Goal: Task Accomplishment & Management: Use online tool/utility

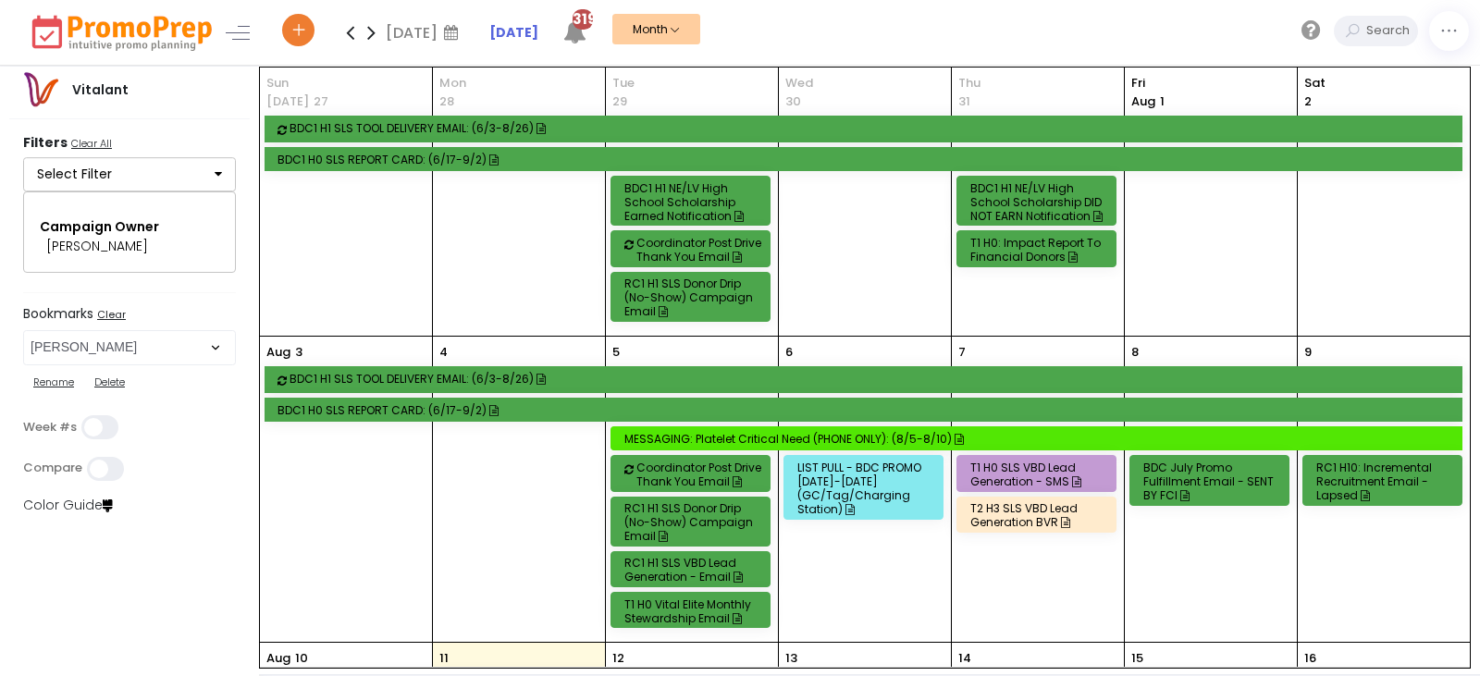
select select "82"
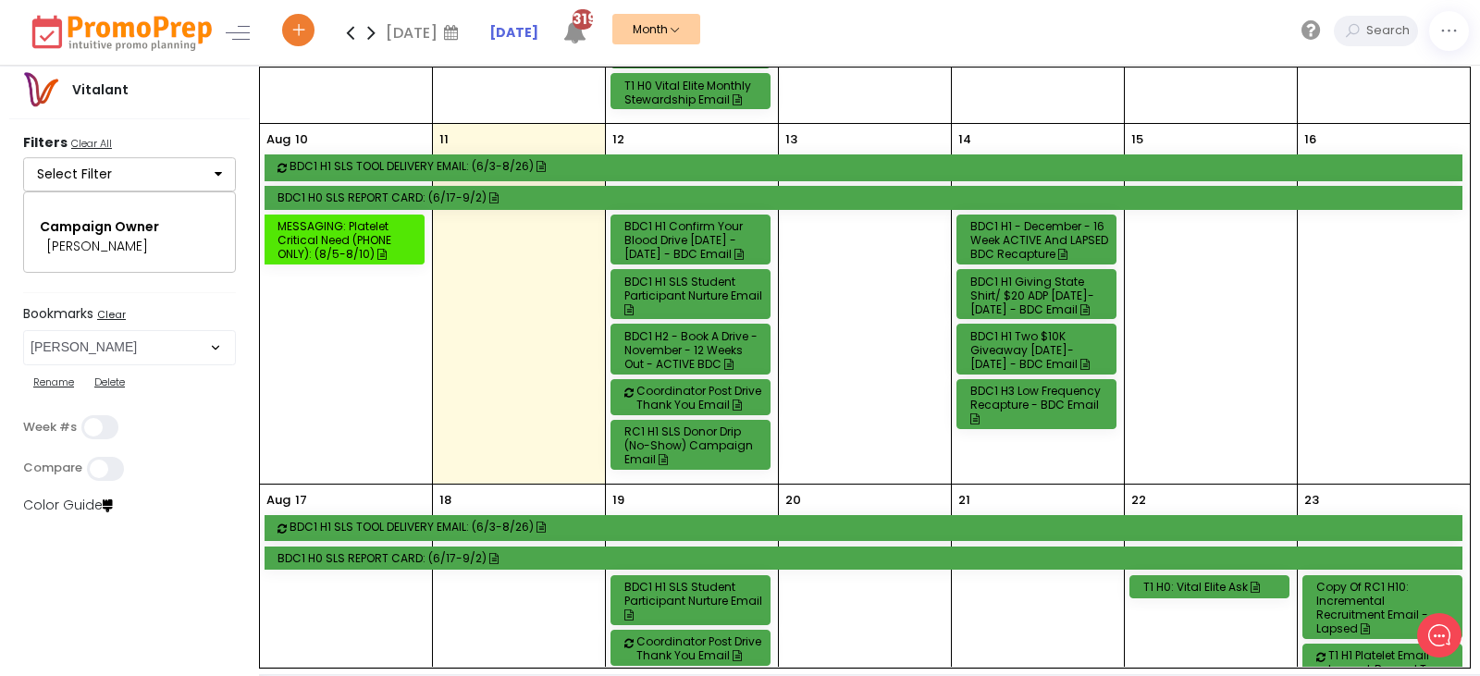
click at [1057, 296] on div "BDC1 H1 Giving State Shirt/ $20 ADP [DATE]- [DATE] - BDC Email" at bounding box center [1040, 296] width 138 height 42
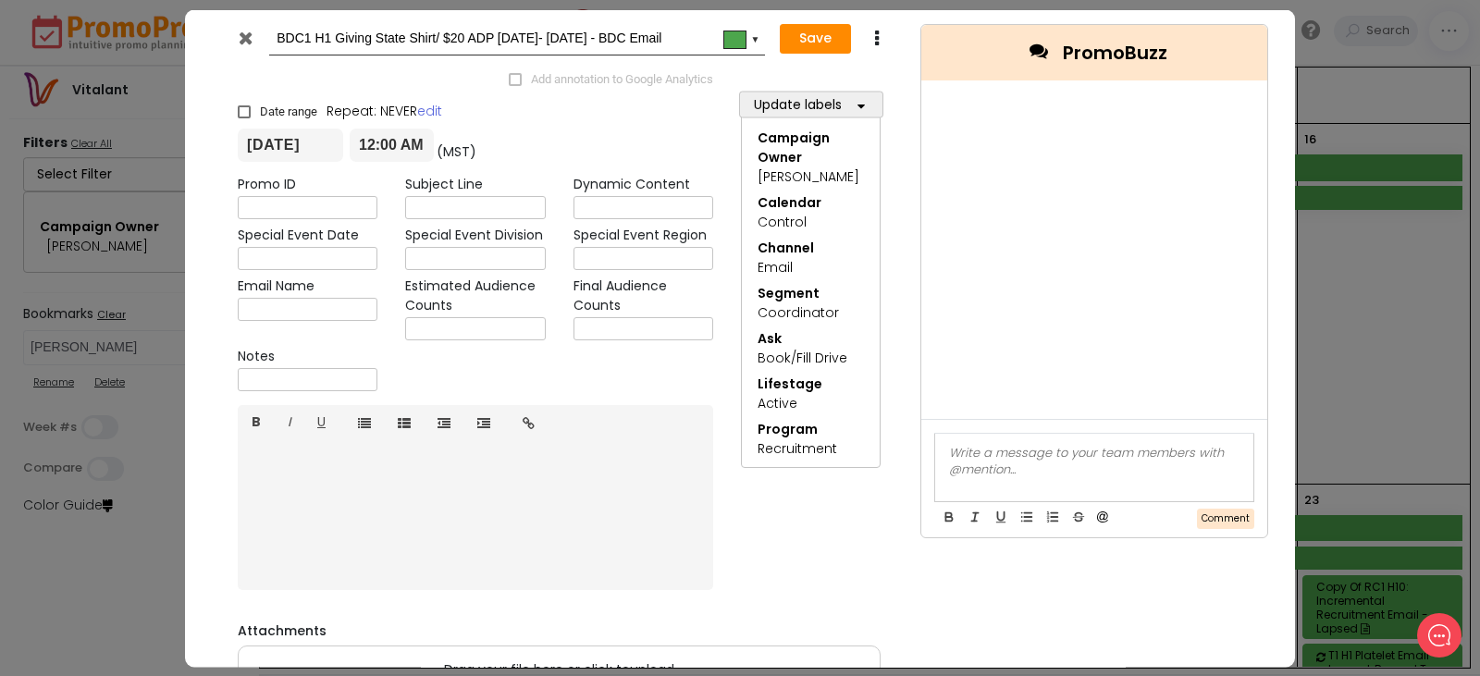
click at [281, 383] on input "text" at bounding box center [308, 379] width 140 height 23
type input "RTD SENT 8.11"
click at [809, 32] on button "Save" at bounding box center [815, 39] width 71 height 30
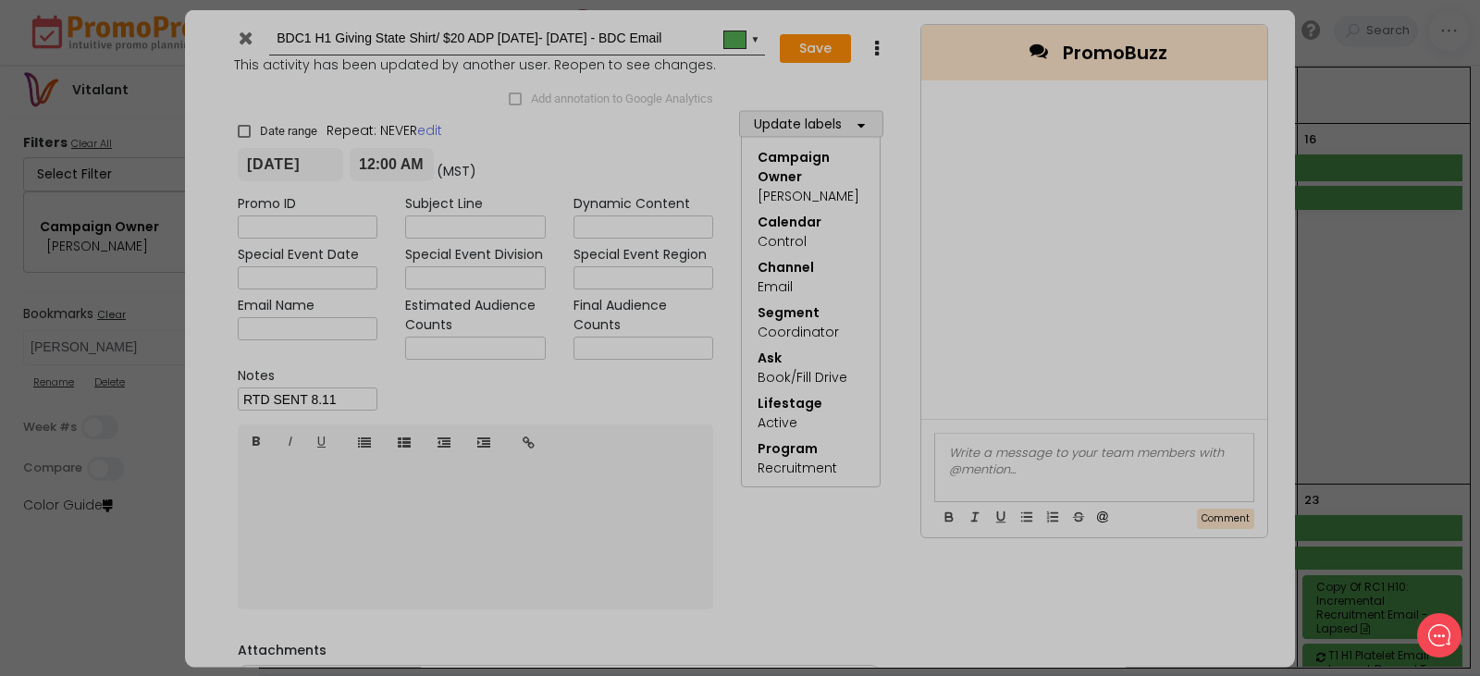
type input "2025-08-14"
type input "00:00"
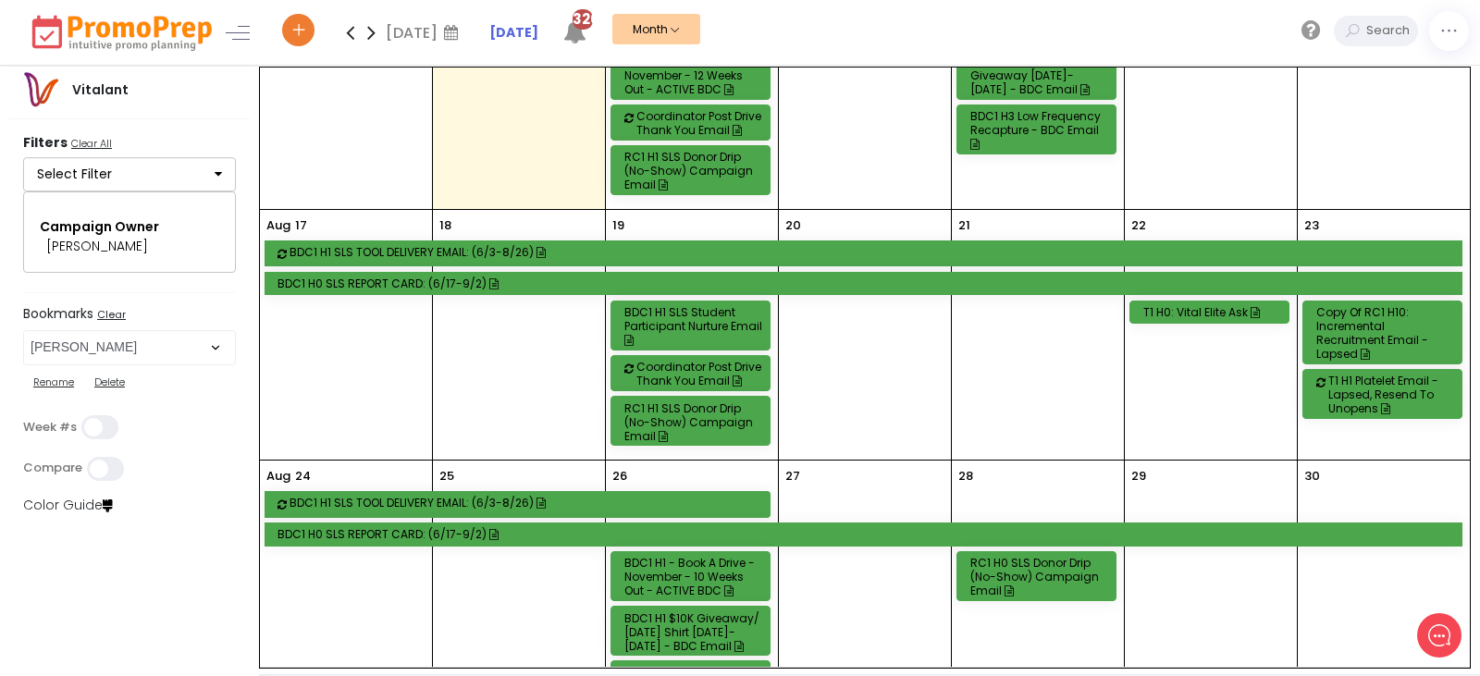
scroll to position [797, 0]
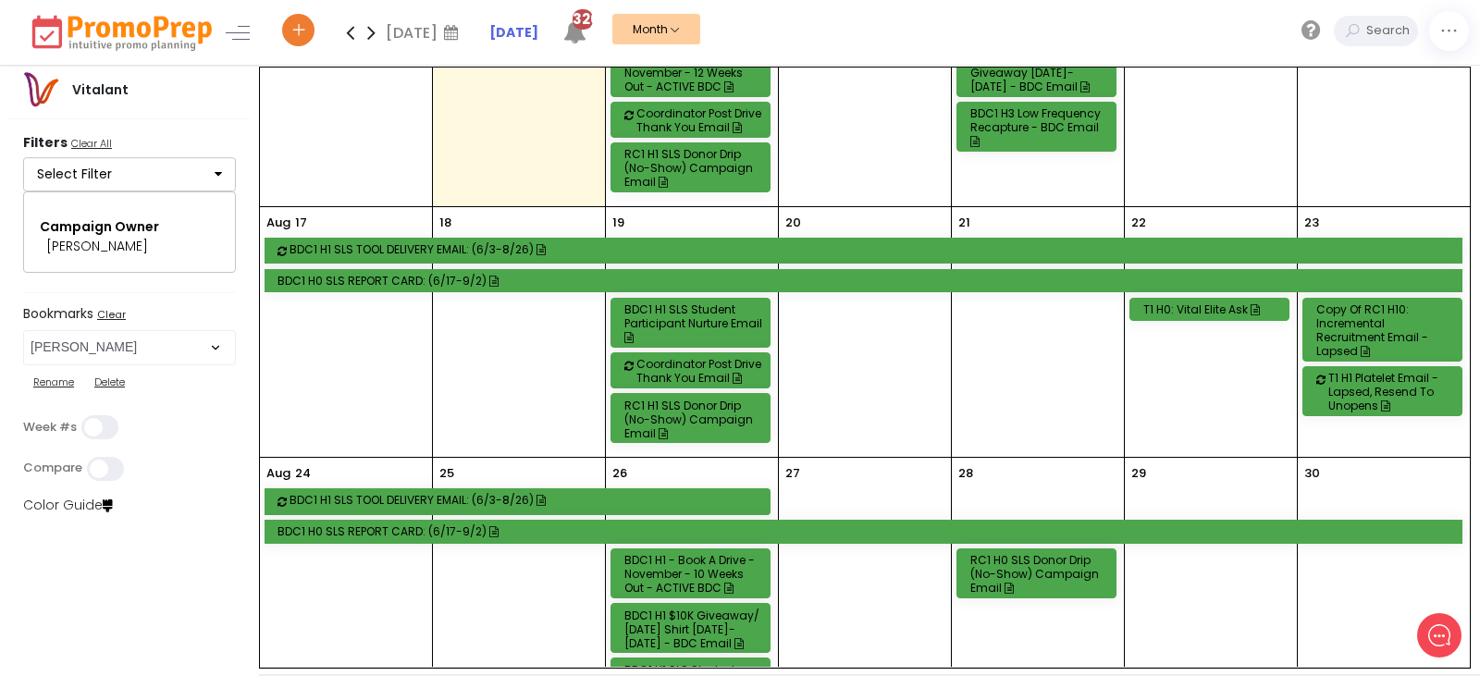
click at [707, 322] on div "BDC1 H1 SLS Student Participant Nurture Email" at bounding box center [694, 324] width 138 height 42
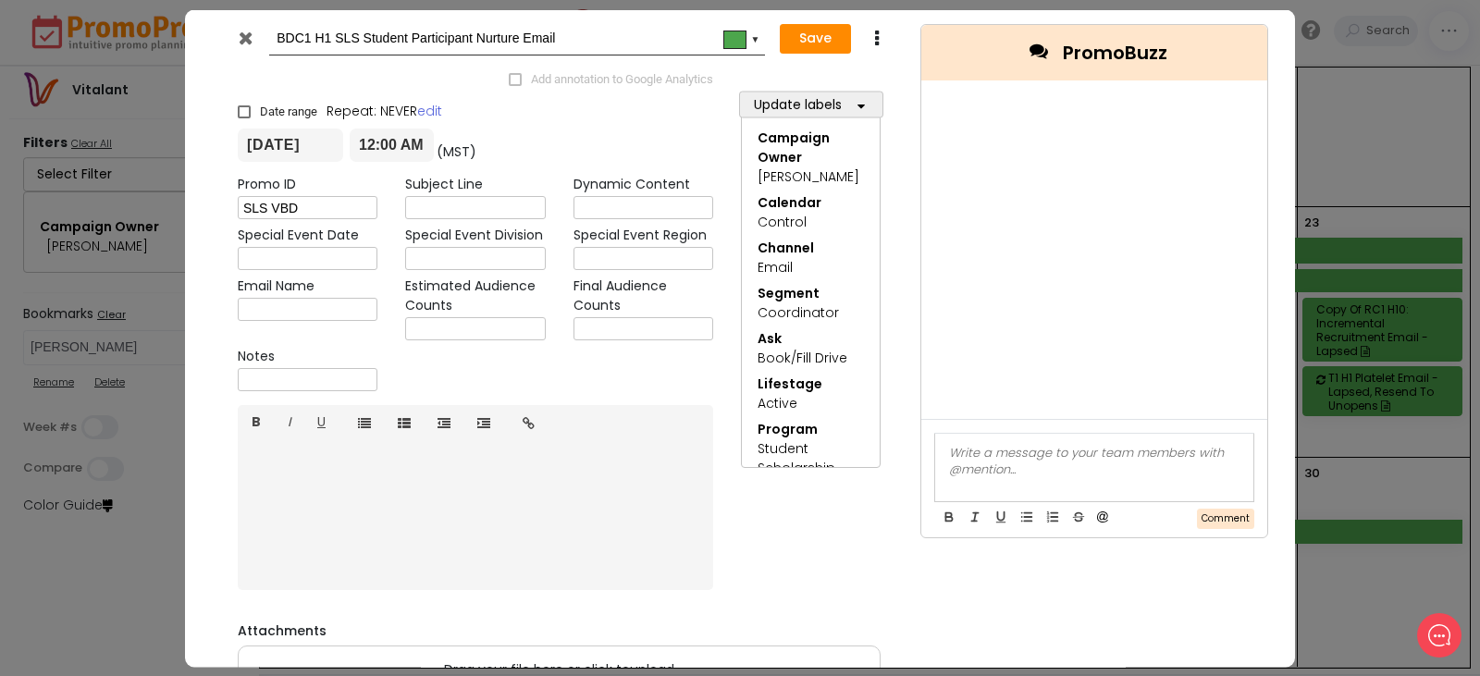
click at [245, 35] on icon at bounding box center [246, 37] width 14 height 19
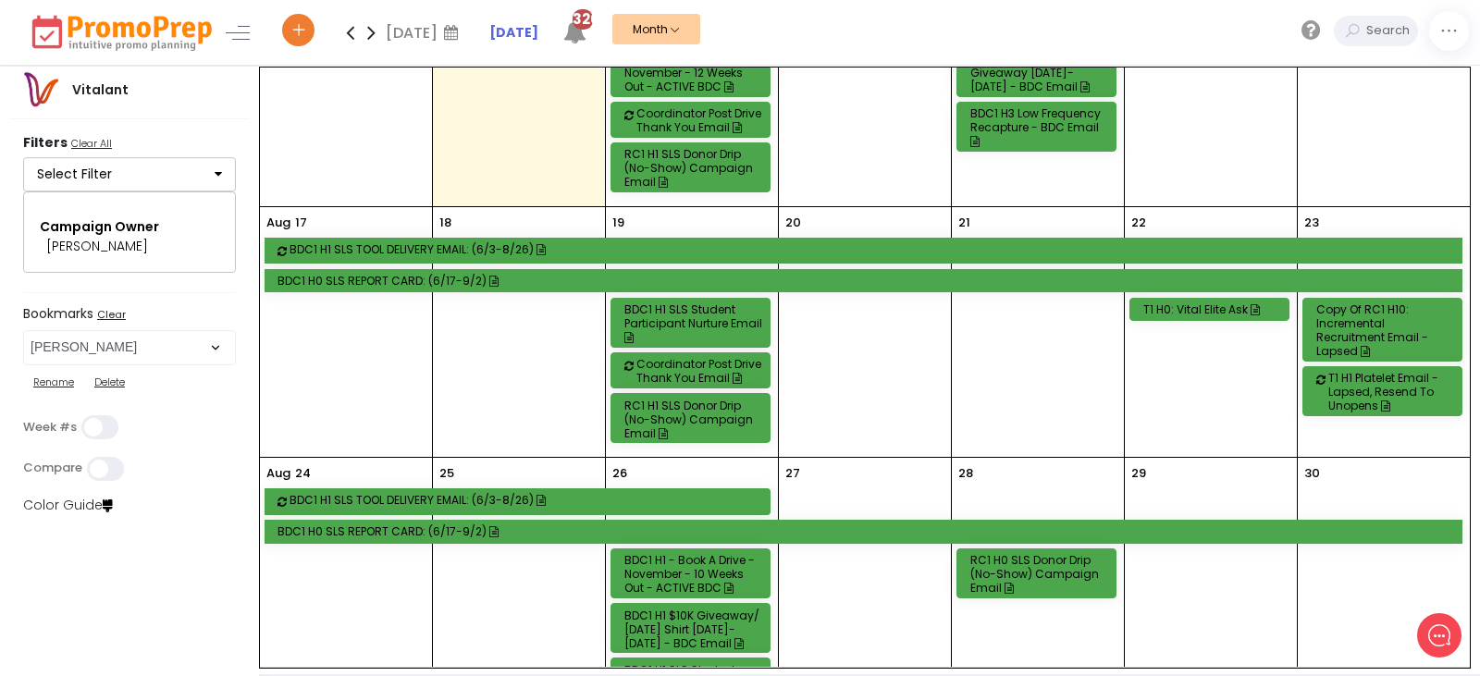
click at [684, 423] on div "RC1 H1 SLS Donor Drip (No-Show) Campaign Email" at bounding box center [694, 420] width 138 height 42
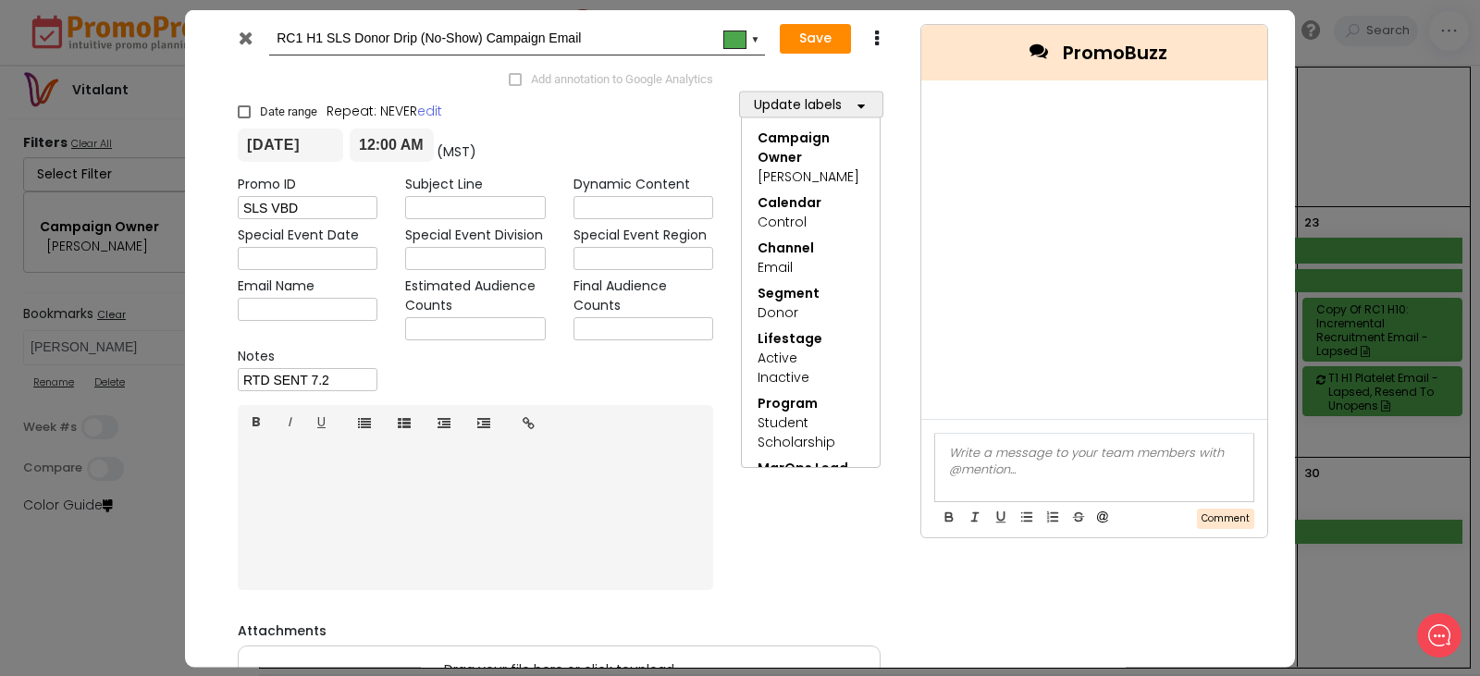
click at [241, 40] on icon at bounding box center [246, 37] width 14 height 19
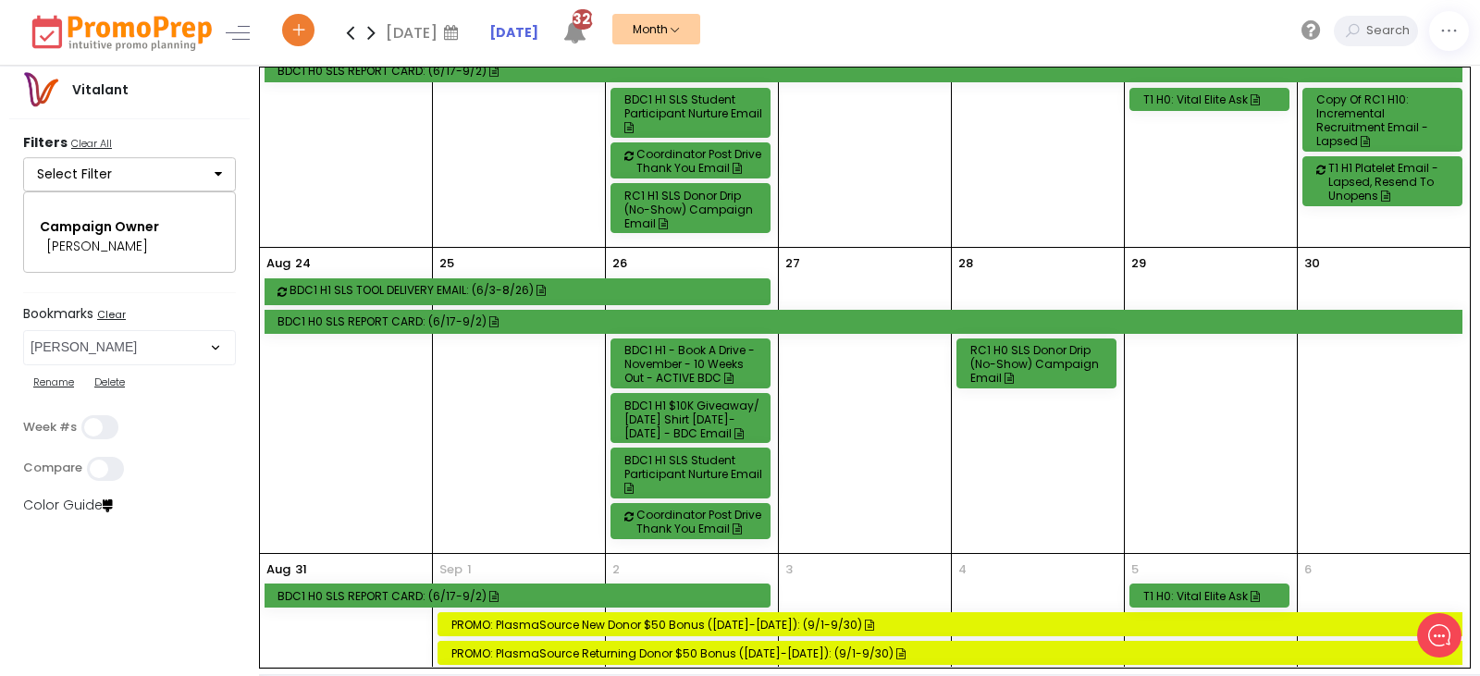
scroll to position [1074, 0]
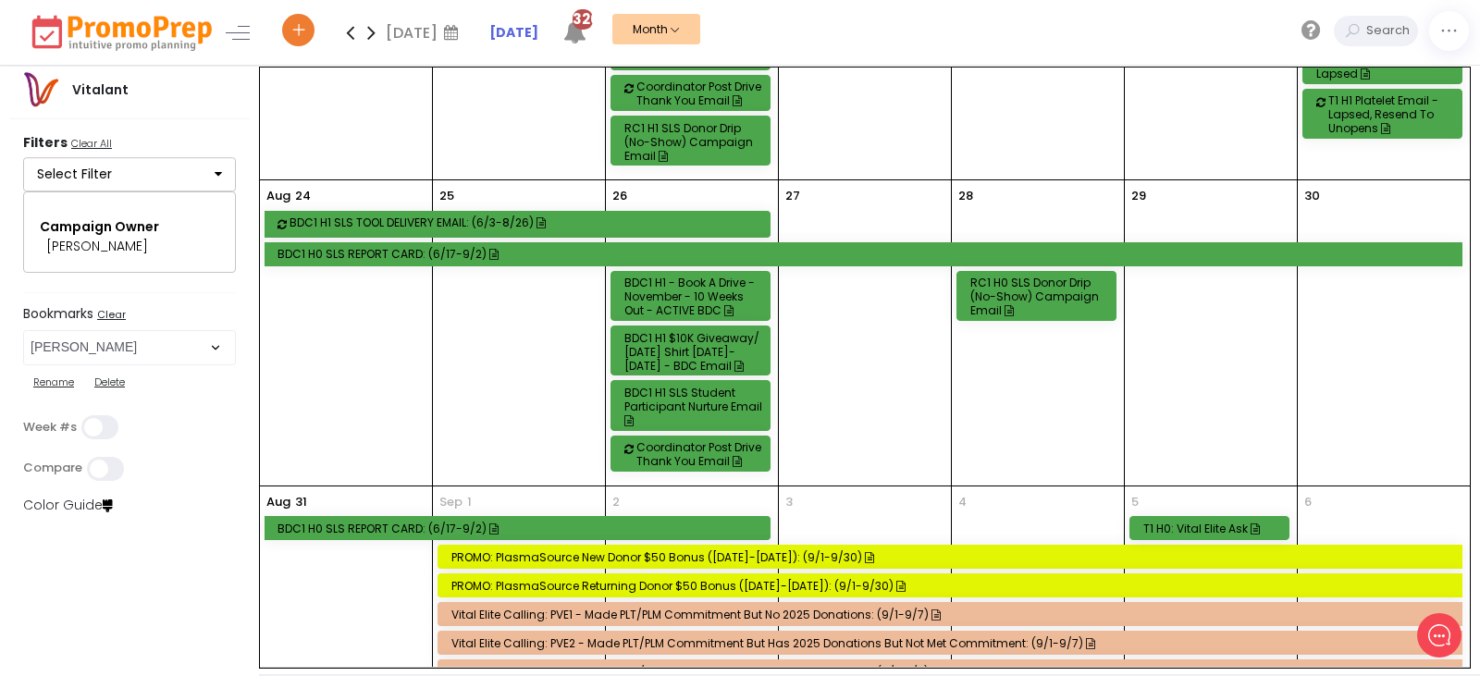
click at [704, 302] on div "BDC1 H1 - Book a Drive - November - 10 Weeks out - ACTIVE BDC" at bounding box center [694, 297] width 138 height 42
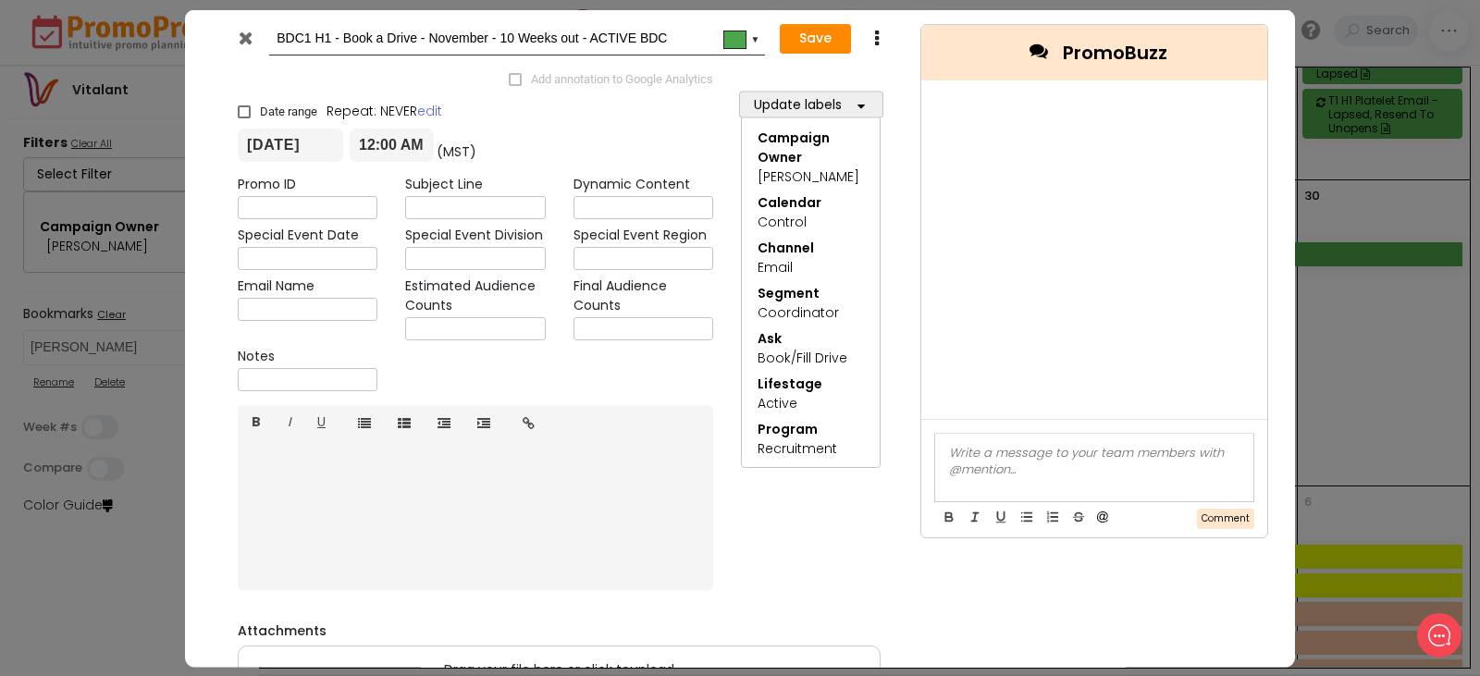
click at [242, 31] on icon at bounding box center [246, 37] width 14 height 19
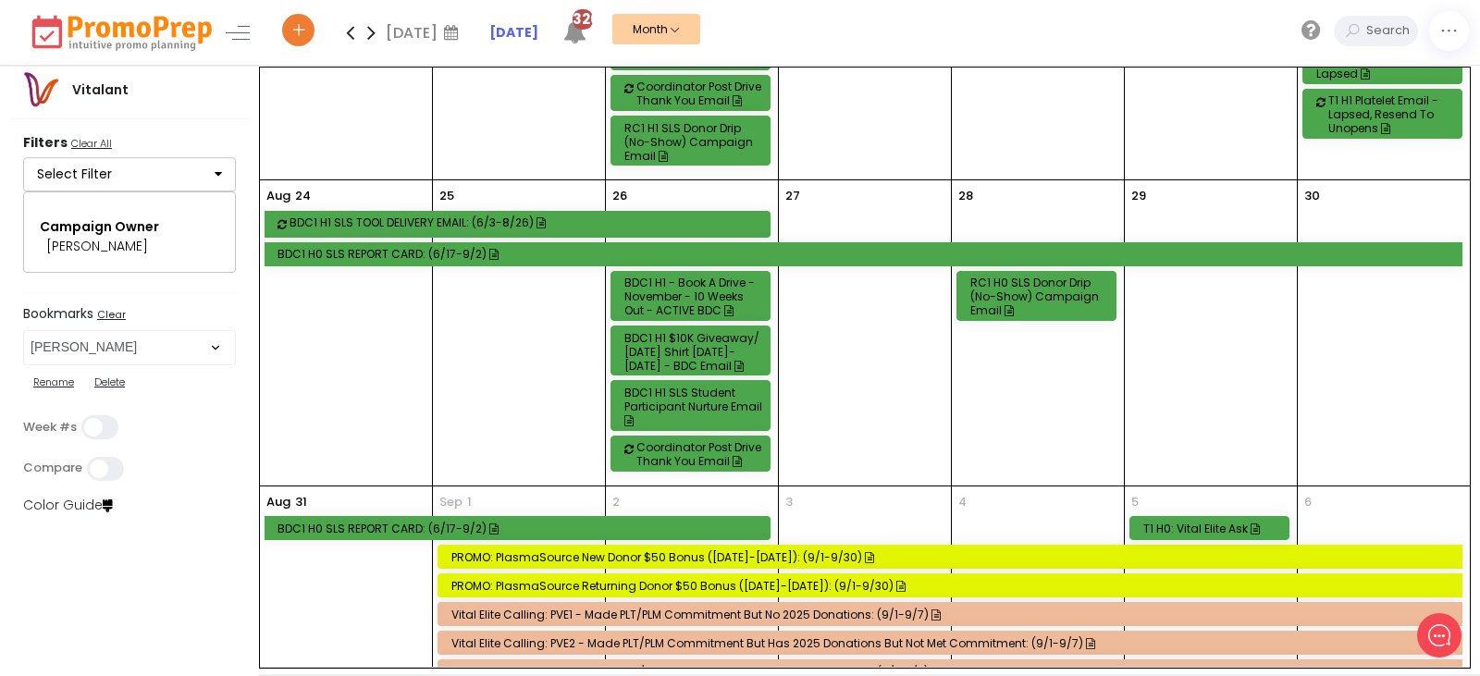
click at [685, 296] on div "BDC1 H1 - Book a Drive - November - 10 Weeks out - ACTIVE BDC" at bounding box center [694, 297] width 138 height 42
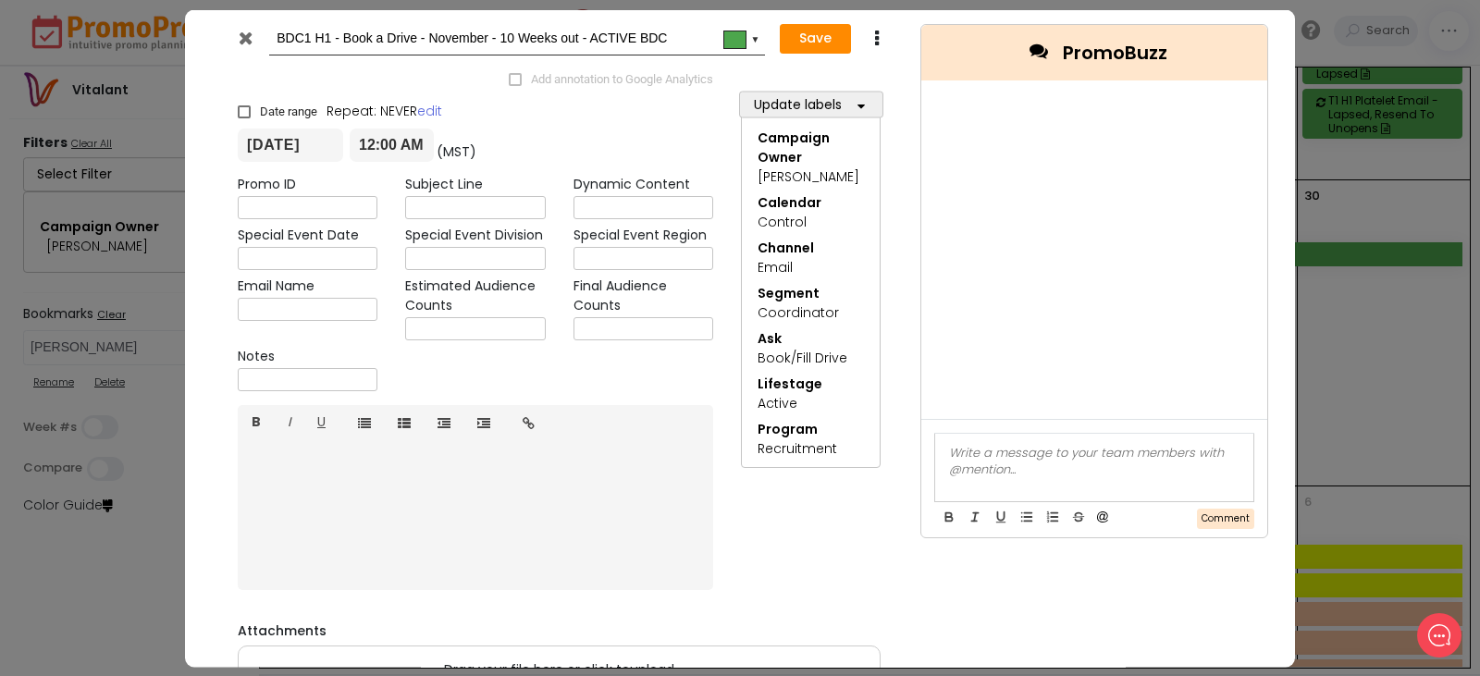
click at [244, 31] on icon at bounding box center [246, 37] width 14 height 19
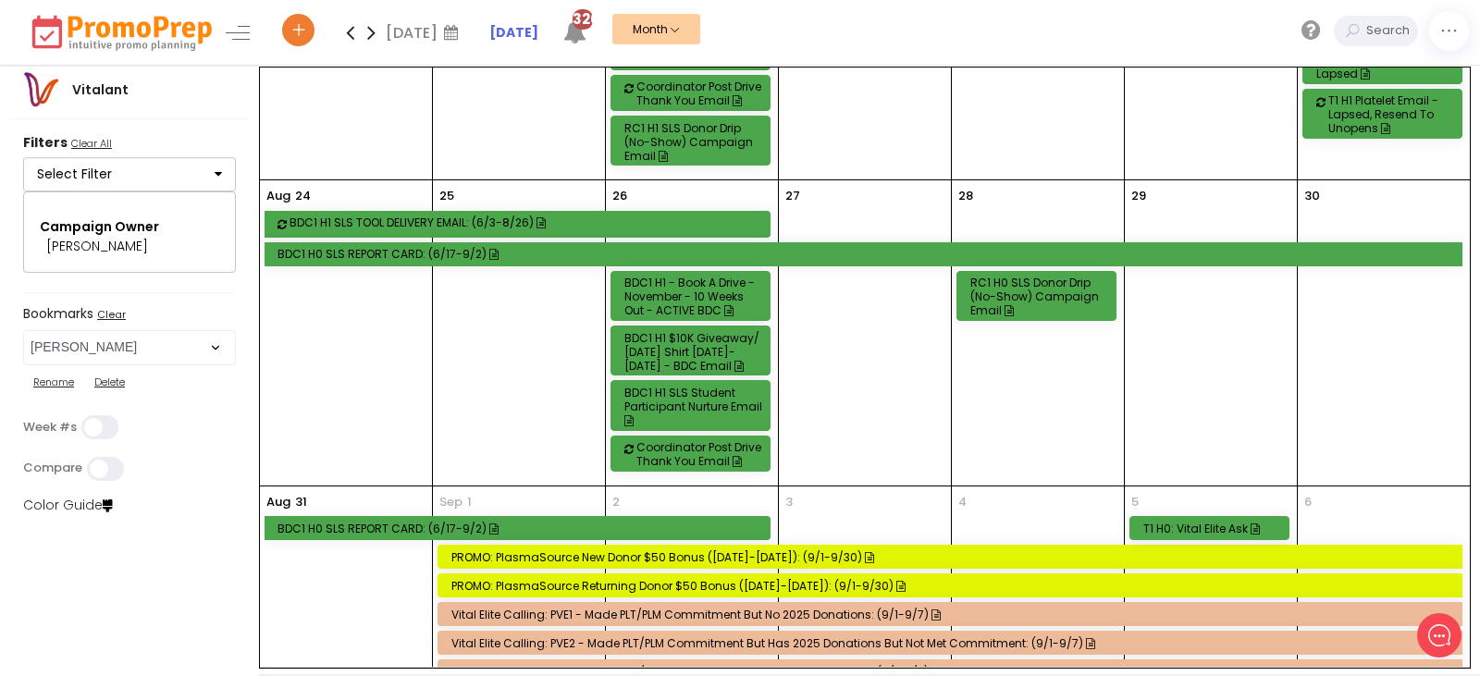
click at [683, 295] on div "BDC1 H1 - Book a Drive - November - 10 Weeks out - ACTIVE BDC" at bounding box center [694, 297] width 138 height 42
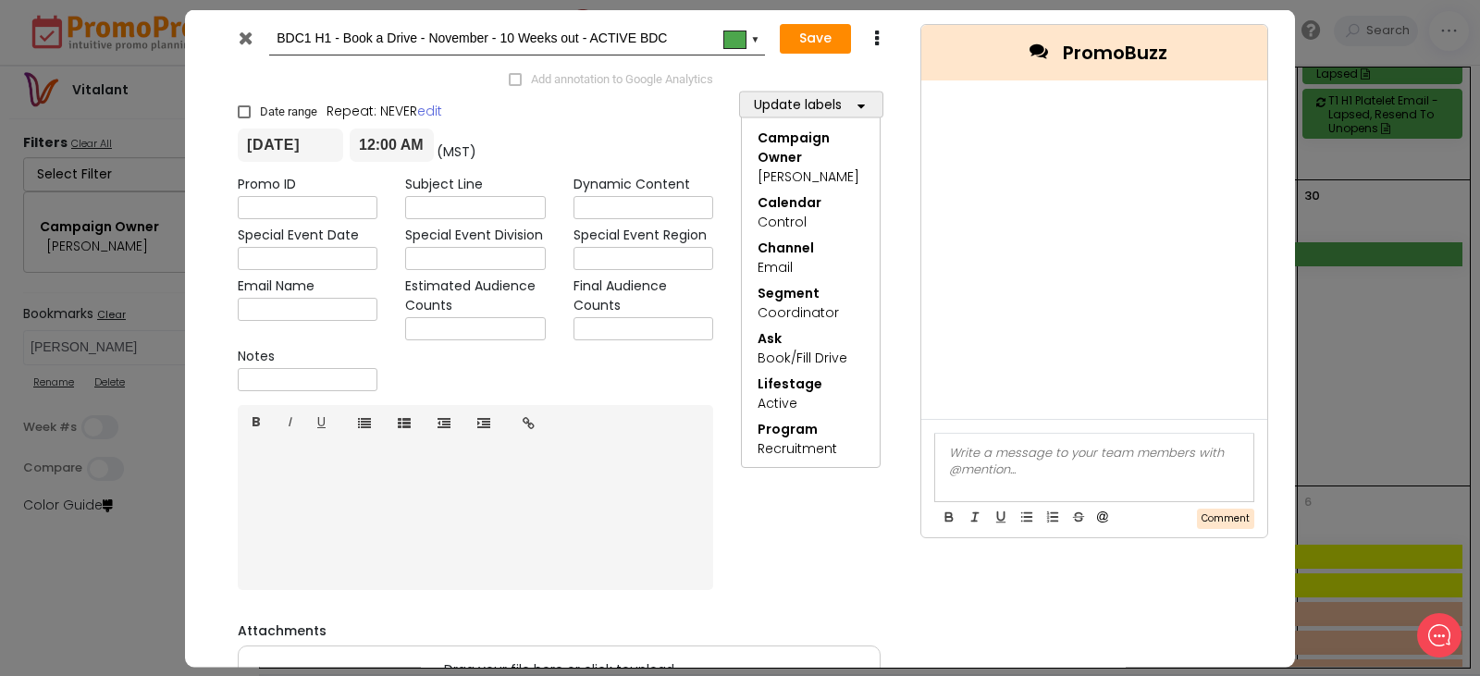
click at [340, 373] on input "text" at bounding box center [308, 379] width 140 height 23
type input "r"
type input "RTD SENT 8.11"
click at [817, 41] on button "Save" at bounding box center [815, 39] width 71 height 30
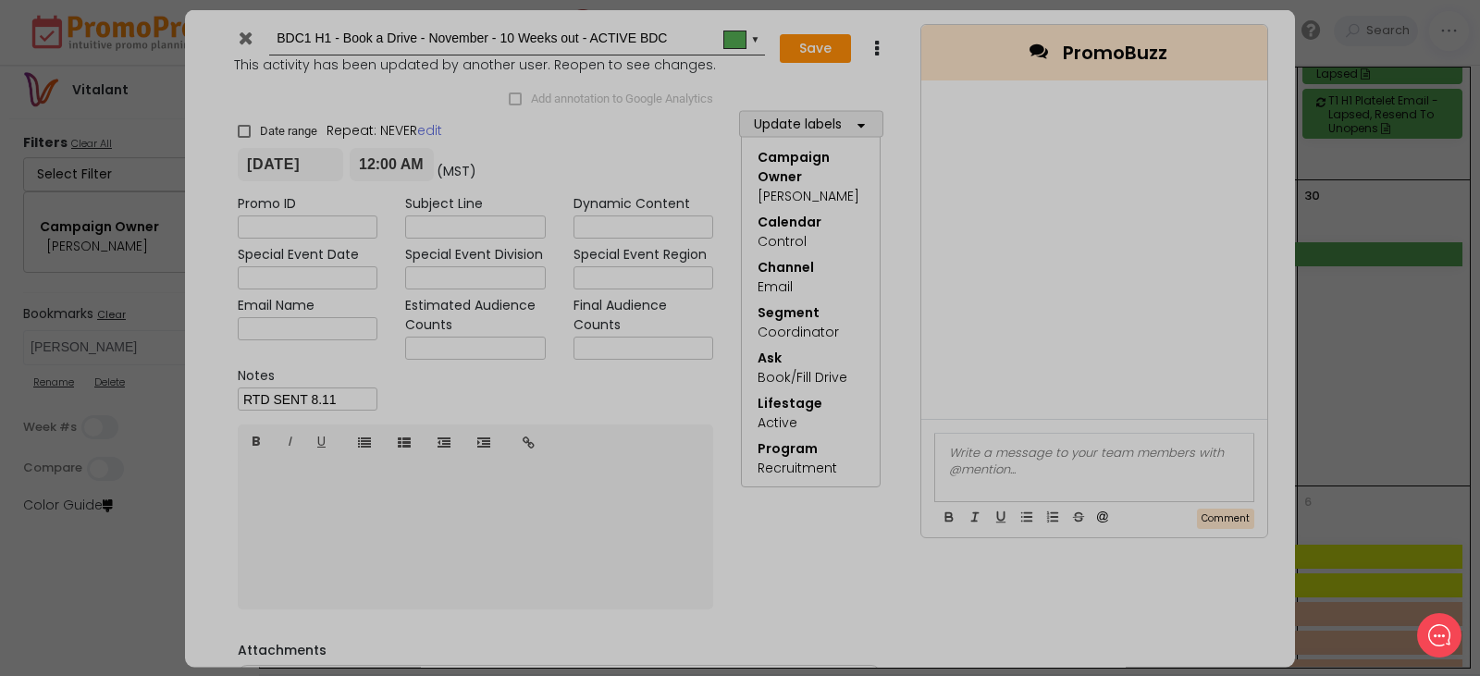
type input "2025-08-26"
type input "00:00"
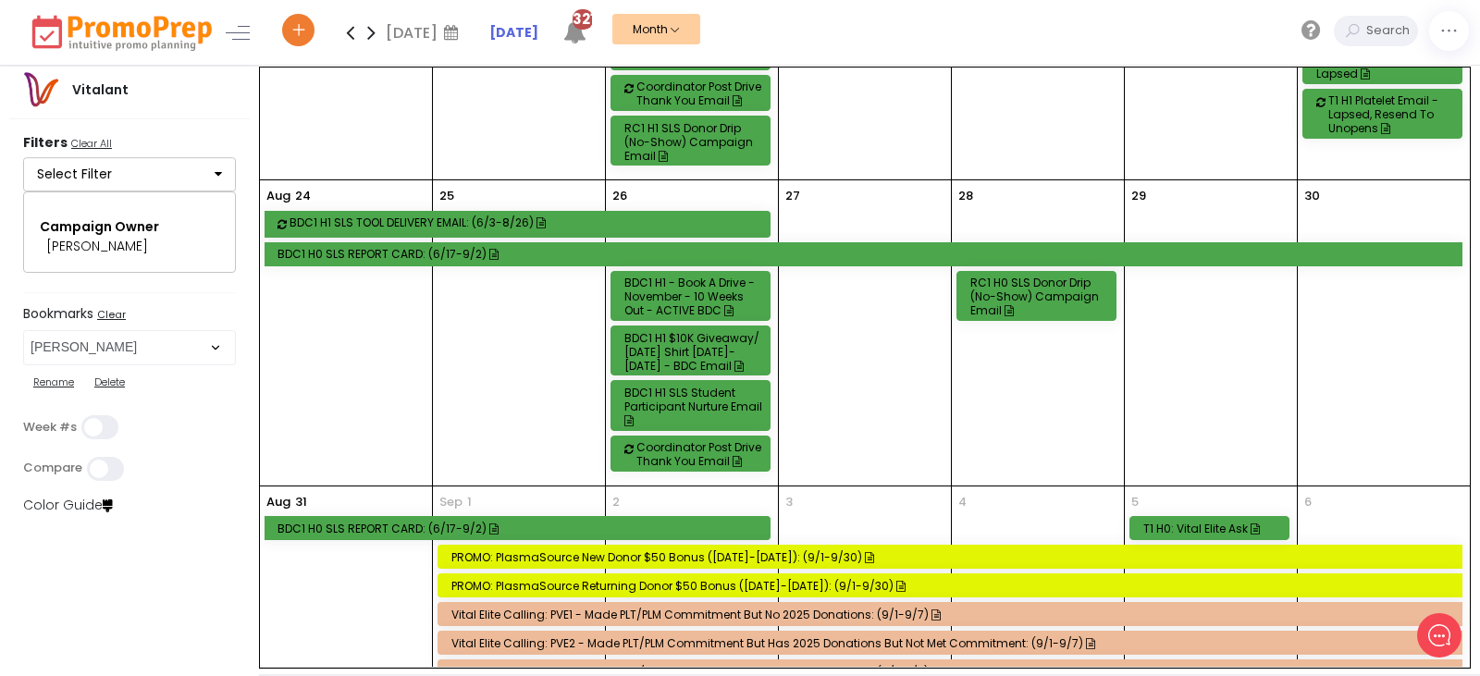
click at [1031, 292] on div "RC1 H0 SLS Donor Drip (No-Show) Campaign Email" at bounding box center [1040, 297] width 138 height 42
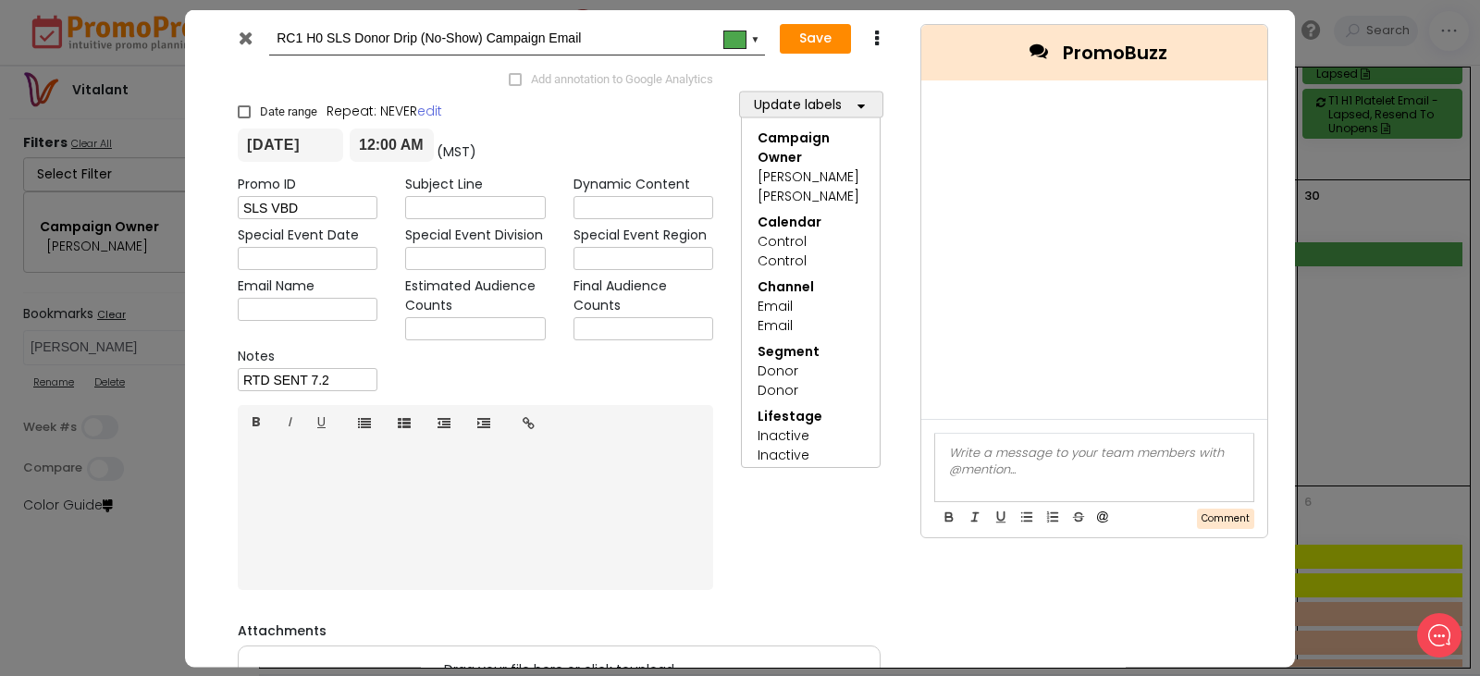
click at [243, 32] on icon at bounding box center [246, 37] width 14 height 19
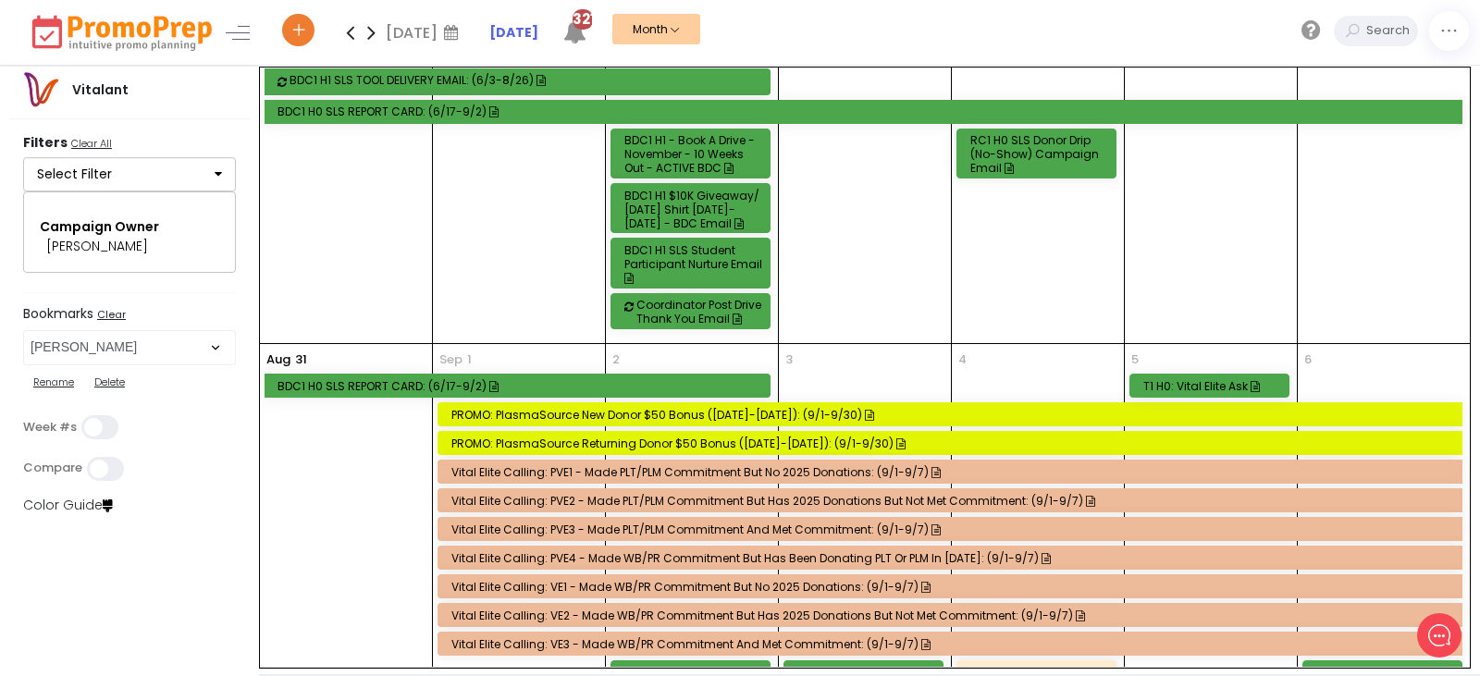
scroll to position [1259, 0]
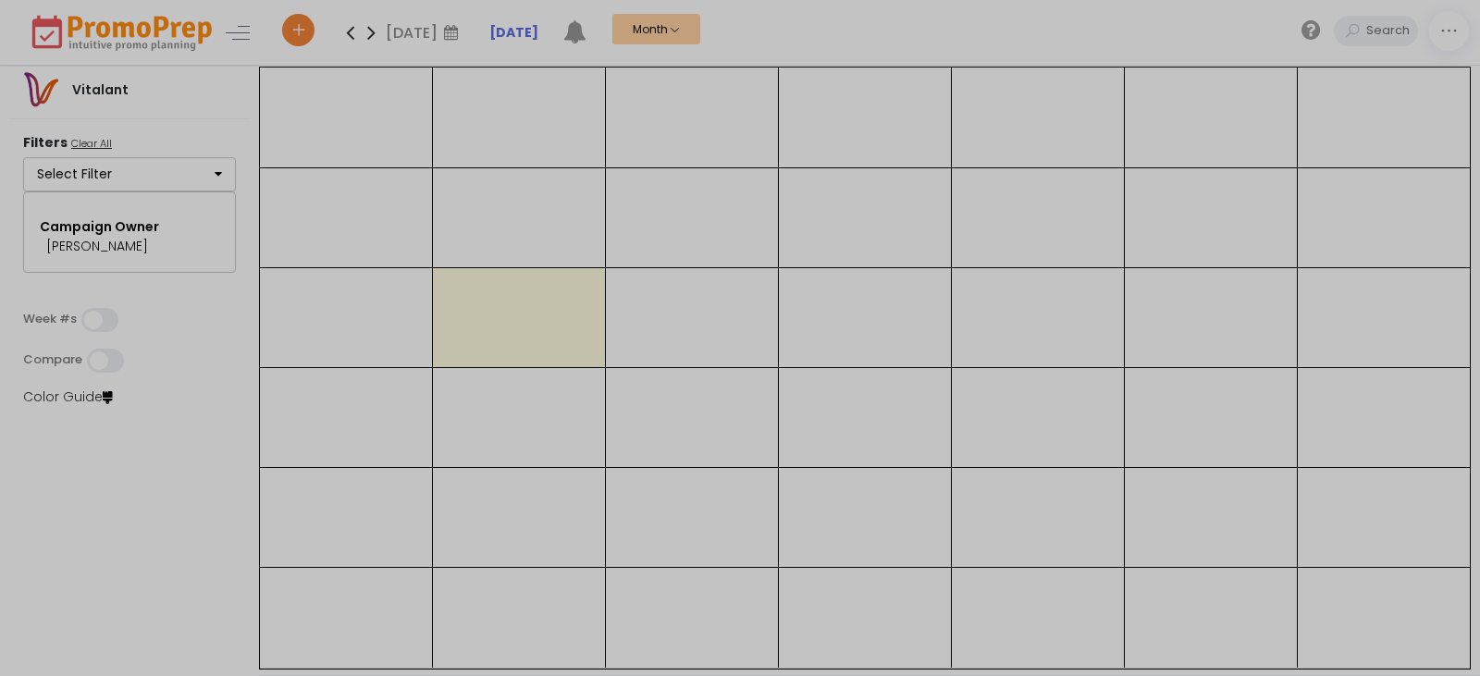
select select "82"
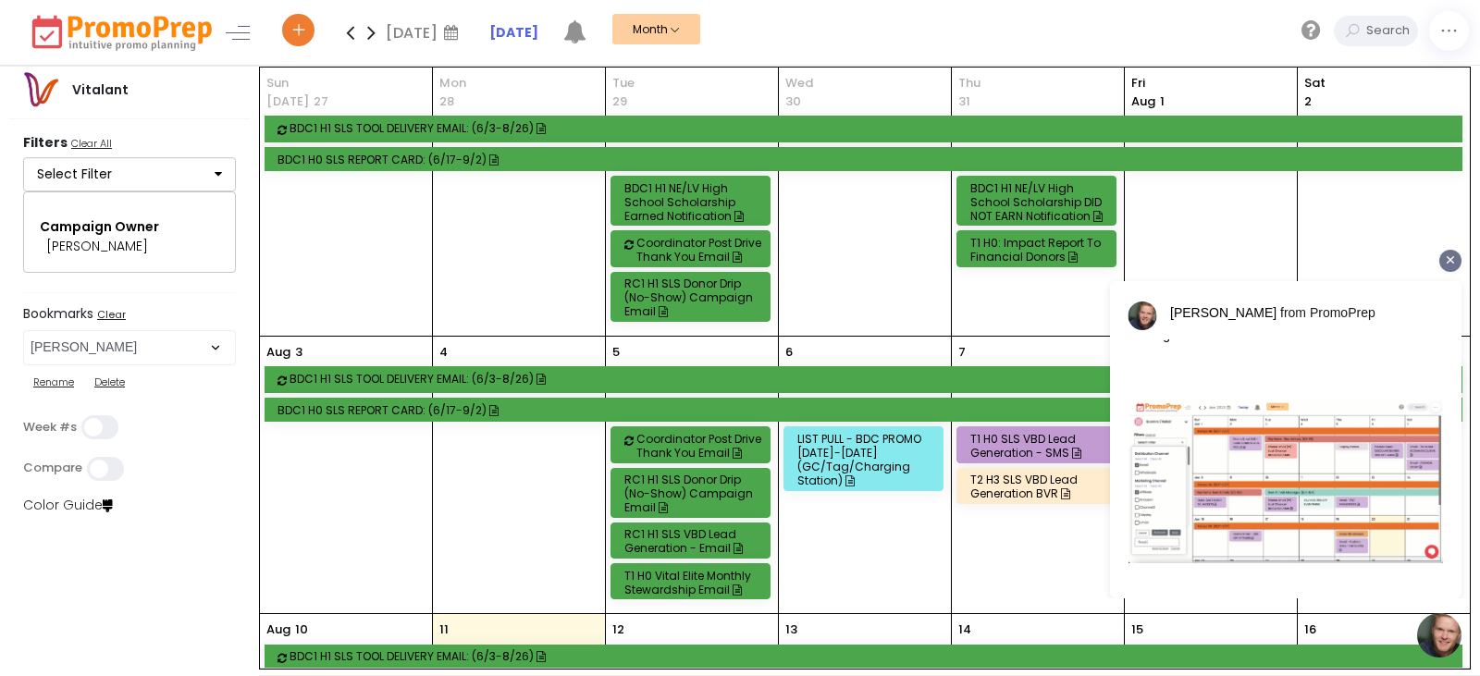
scroll to position [208, 0]
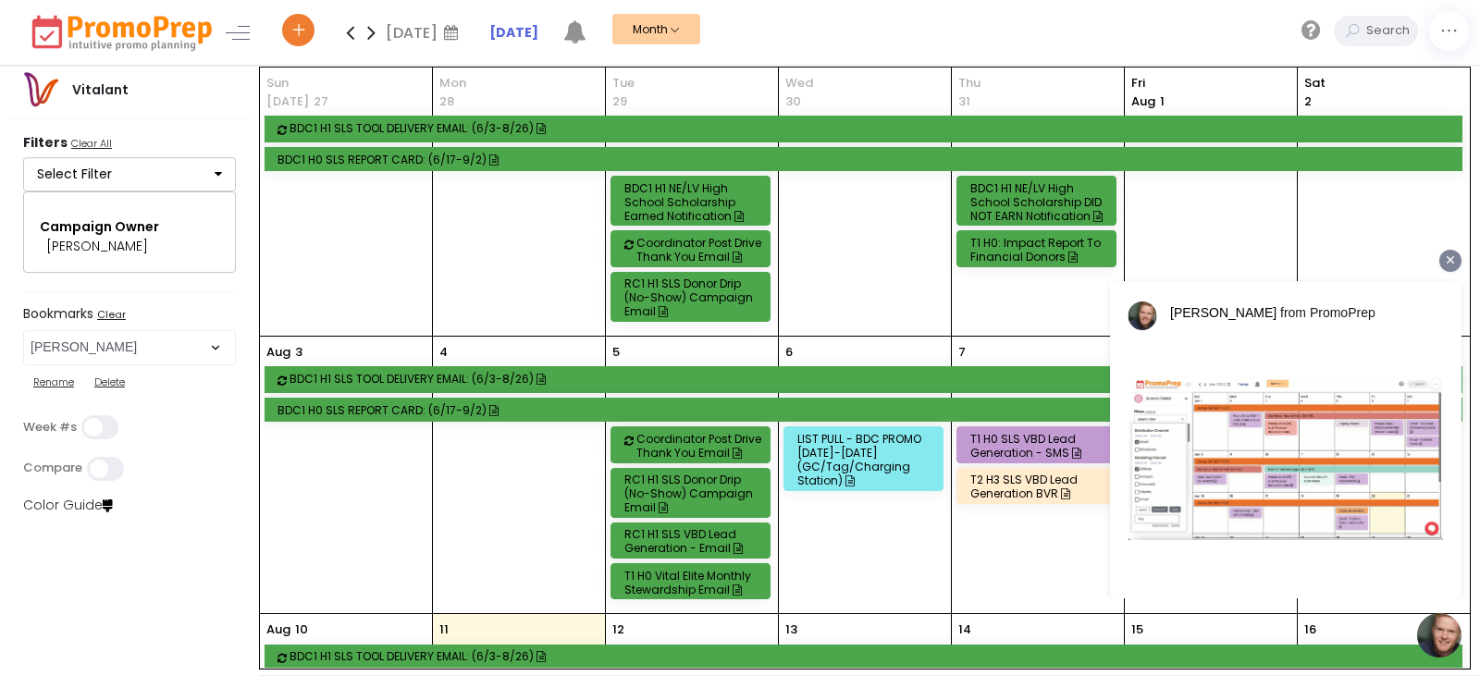
click at [1448, 266] on div at bounding box center [1451, 261] width 22 height 22
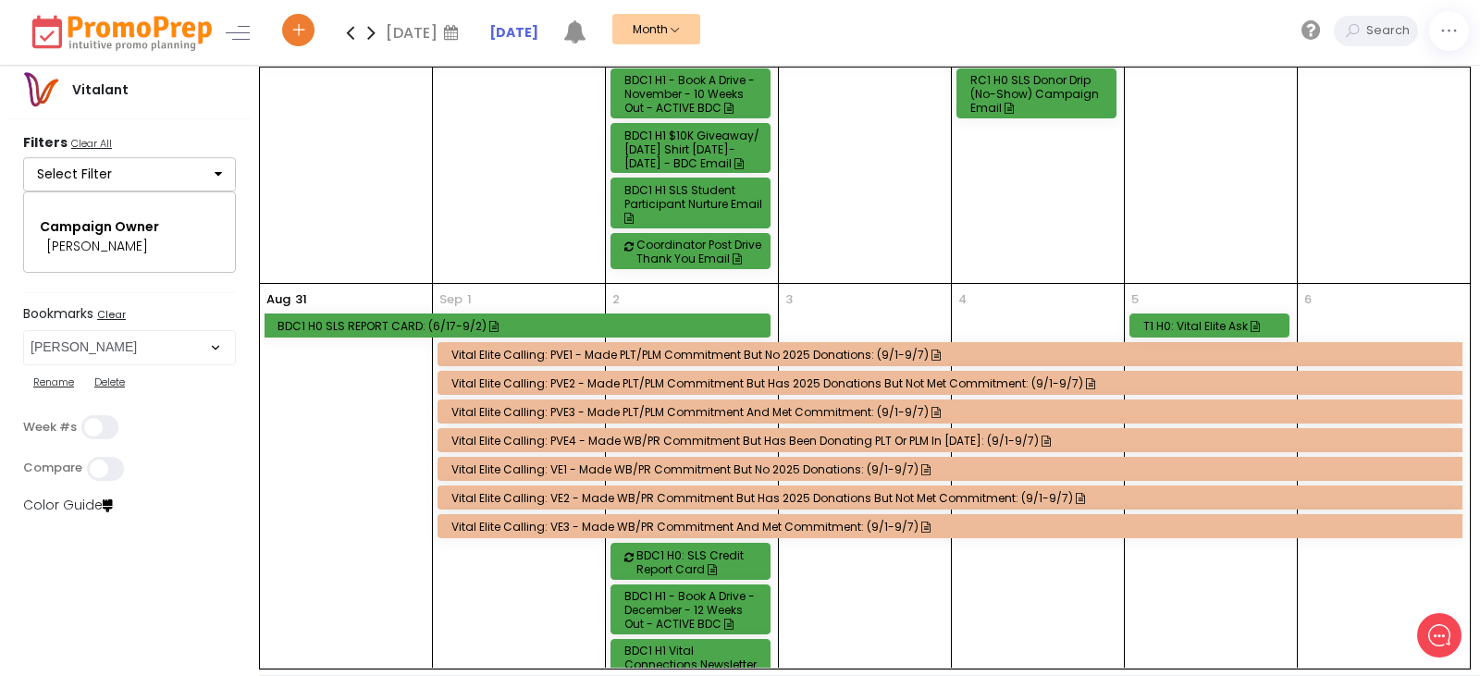
scroll to position [1420, 0]
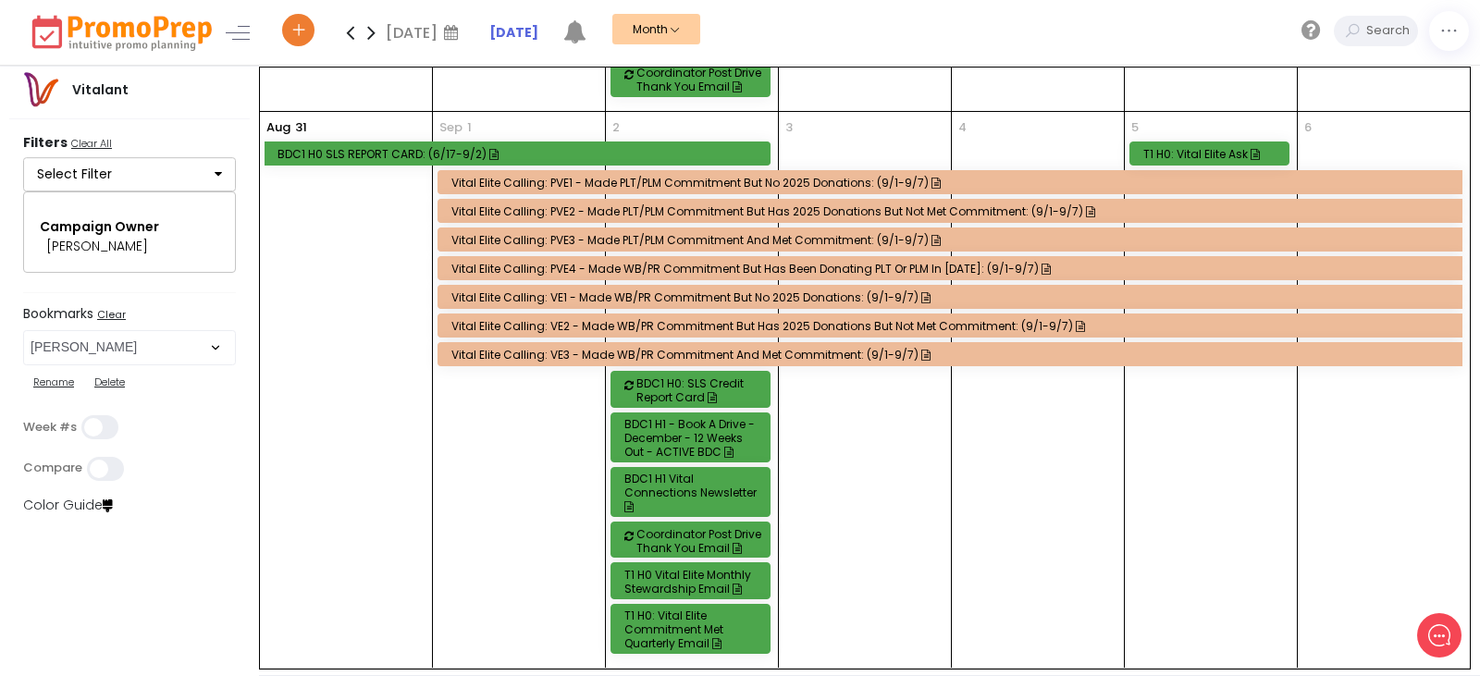
click at [734, 433] on div "BDC1 H1 - Book a Drive - December - 12 Weeks out - ACTIVE BDC" at bounding box center [694, 438] width 138 height 42
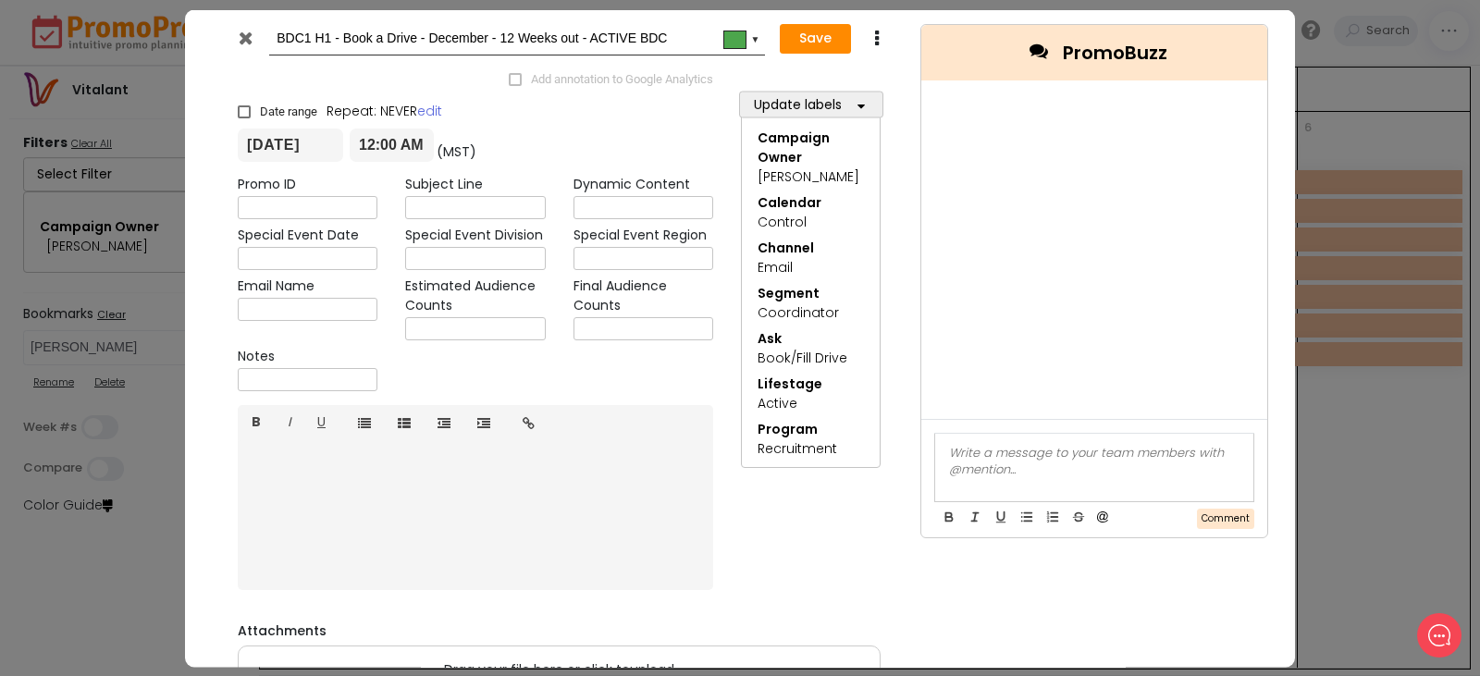
click at [244, 38] on icon at bounding box center [246, 37] width 14 height 19
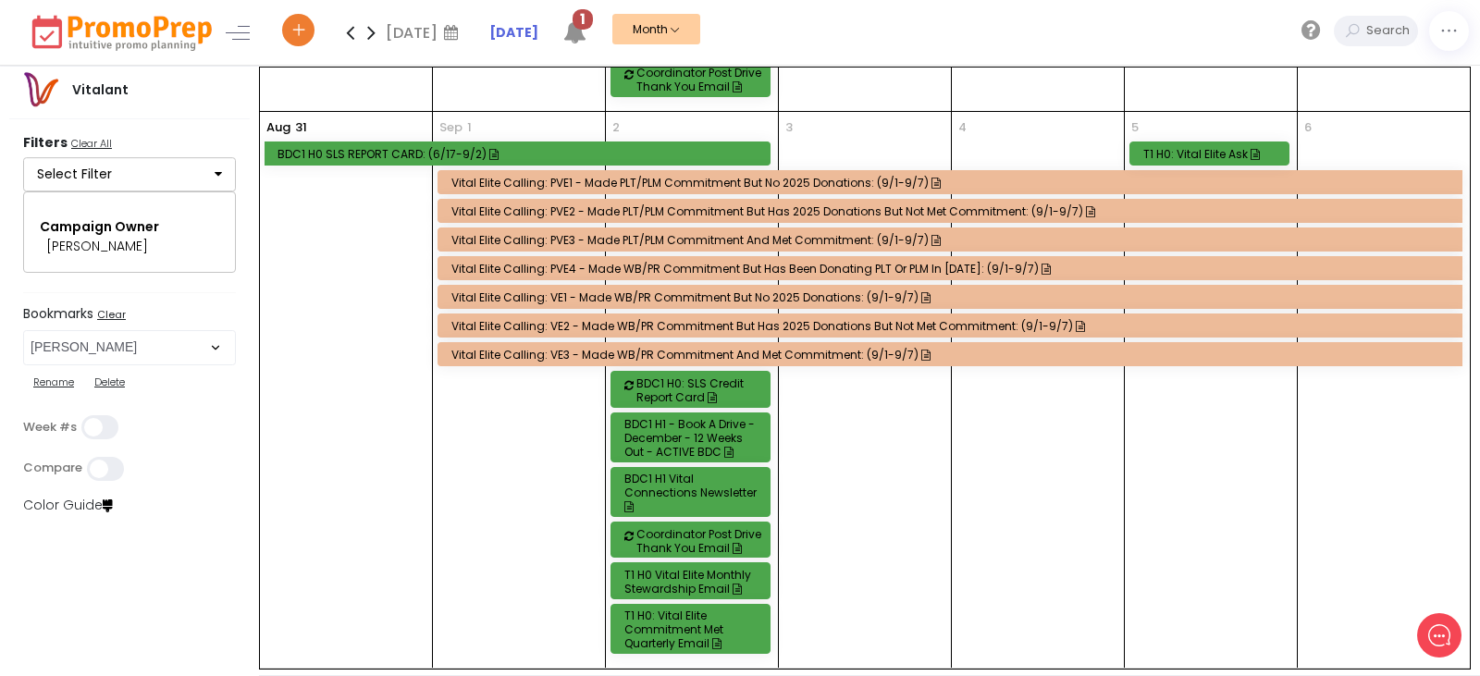
click at [696, 441] on div "BDC1 H1 - Book a Drive - December - 12 Weeks out - ACTIVE BDC" at bounding box center [694, 438] width 138 height 42
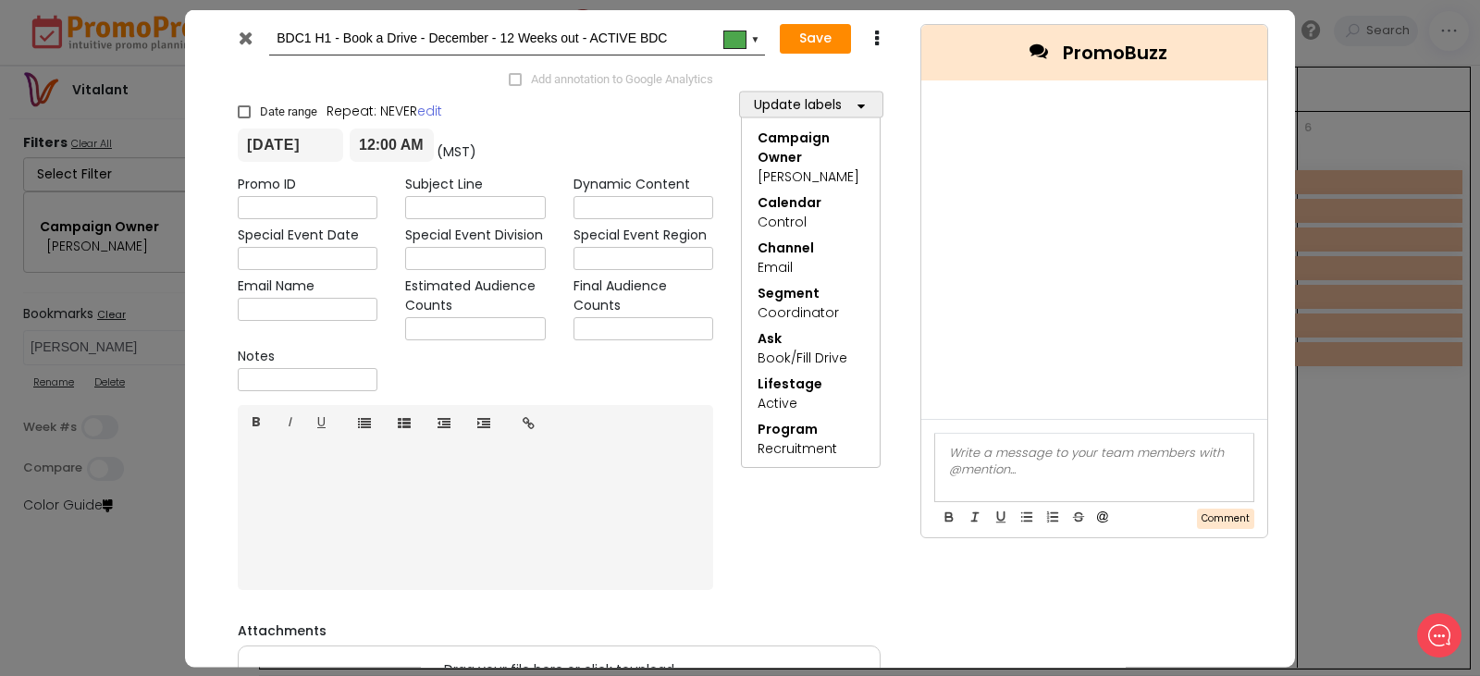
click at [256, 387] on input "text" at bounding box center [308, 379] width 140 height 23
type input "RTD SENT 8.11"
click at [825, 35] on button "Save" at bounding box center [815, 39] width 71 height 30
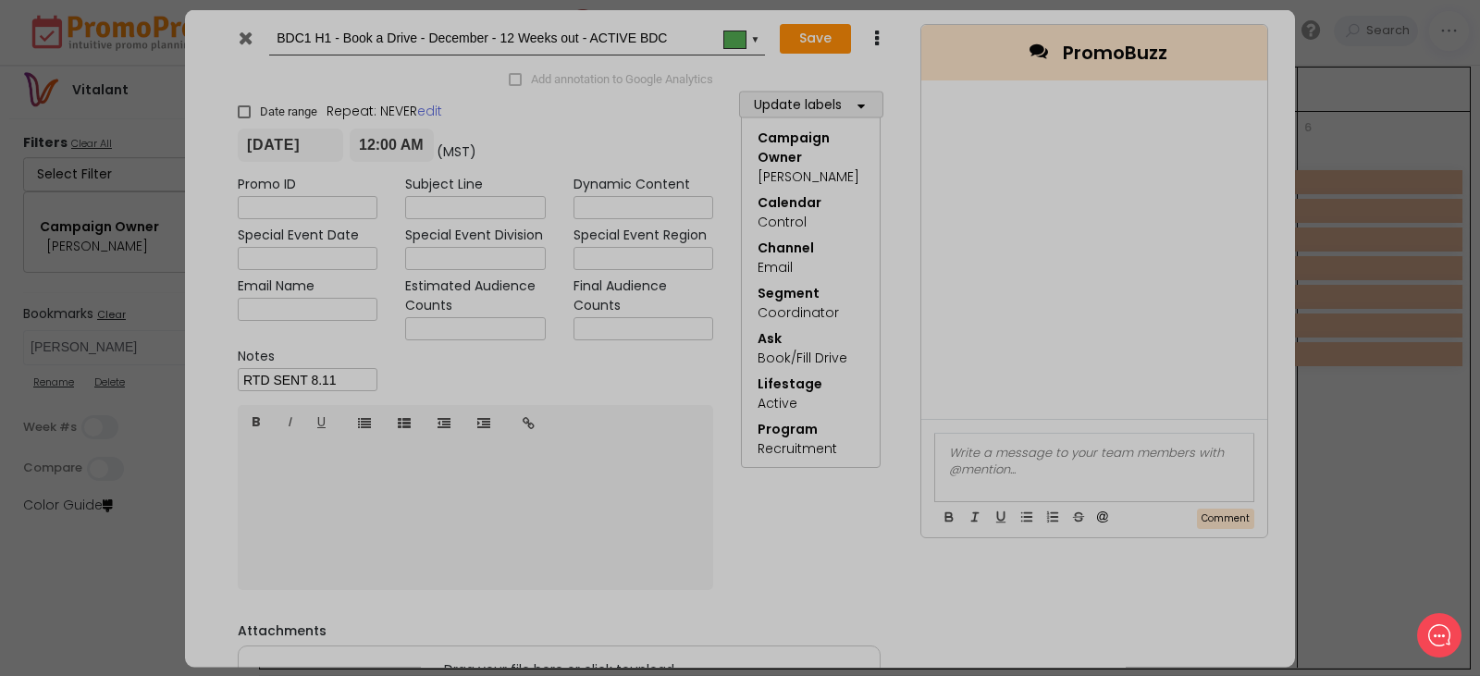
type input "[DATE]"
type input "00:00"
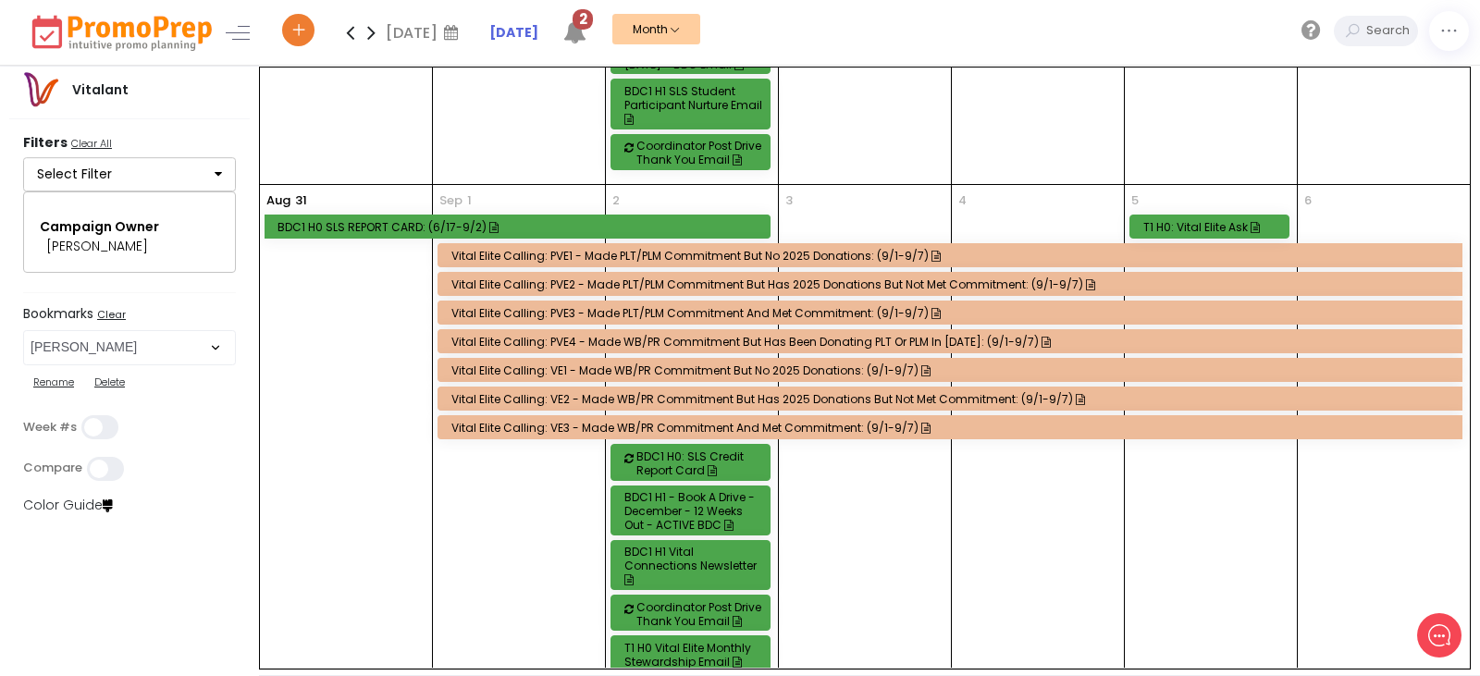
scroll to position [1235, 0]
